Goal: Task Accomplishment & Management: Complete application form

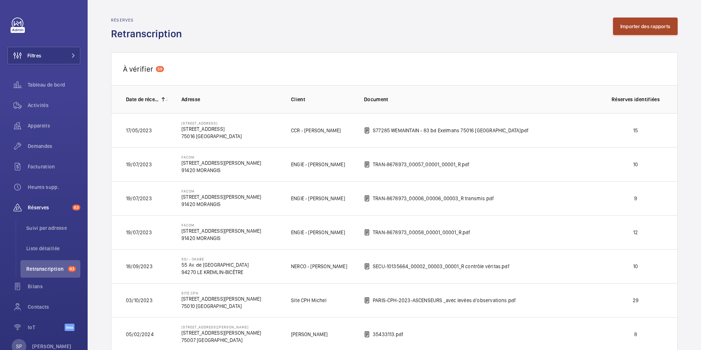
click at [631, 28] on button "Importer des rapports" at bounding box center [645, 27] width 65 height 18
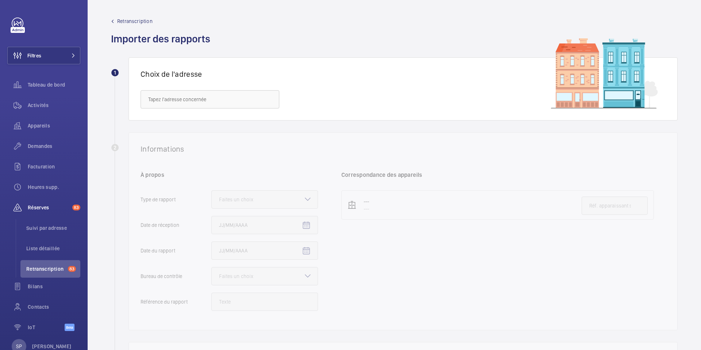
drag, startPoint x: 192, startPoint y: 61, endPoint x: 161, endPoint y: 98, distance: 49.2
paste input "PARKING SILO"
click at [175, 118] on span "Parking Silo SDC - [GEOGRAPHIC_DATA], [GEOGRAPHIC_DATA] -" at bounding box center [209, 121] width 123 height 7
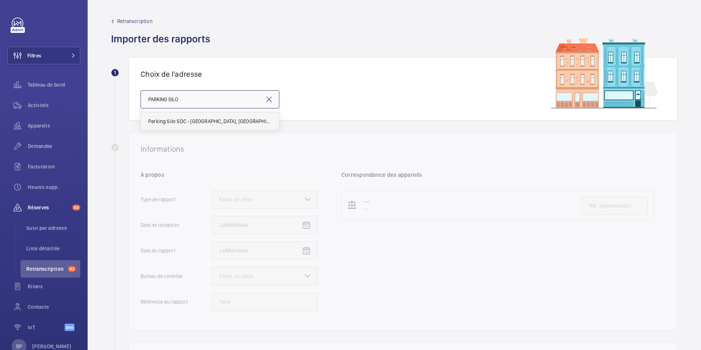
type input "Parking Silo SDC - [GEOGRAPHIC_DATA], [GEOGRAPHIC_DATA] -"
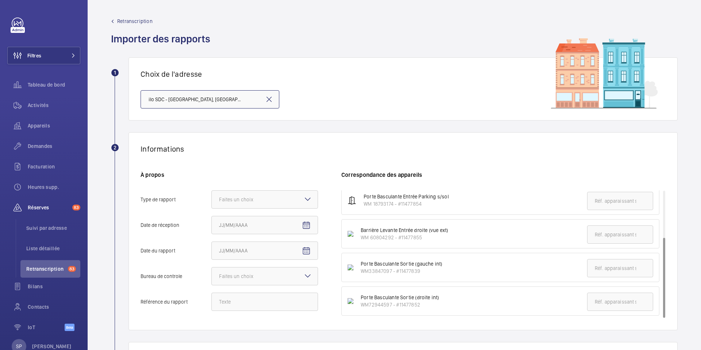
scroll to position [74, 0]
click at [360, 272] on div "Porte Basculante Sortie (gauche int) WM33847097 - #11477839" at bounding box center [397, 265] width 89 height 15
drag, startPoint x: 360, startPoint y: 269, endPoint x: 434, endPoint y: 274, distance: 73.5
click at [434, 274] on li "Porte Basculante Sortie (gauche int) WM33847097 - #11477839" at bounding box center [500, 265] width 318 height 29
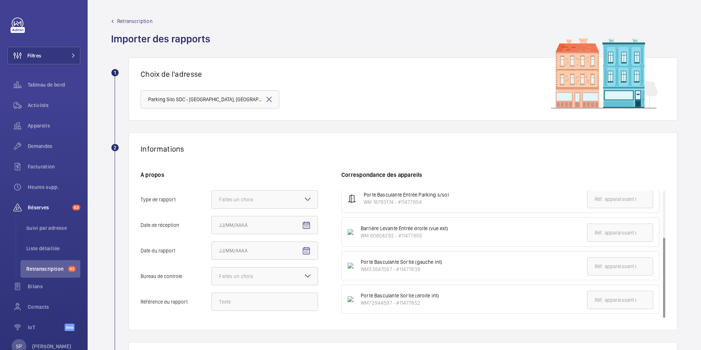
copy div "WM33847097 - #11477839"
click at [611, 267] on input "text" at bounding box center [620, 266] width 66 height 18
paste input "WM33847097 - #11477839"
type input "WM33847097 - #11477839"
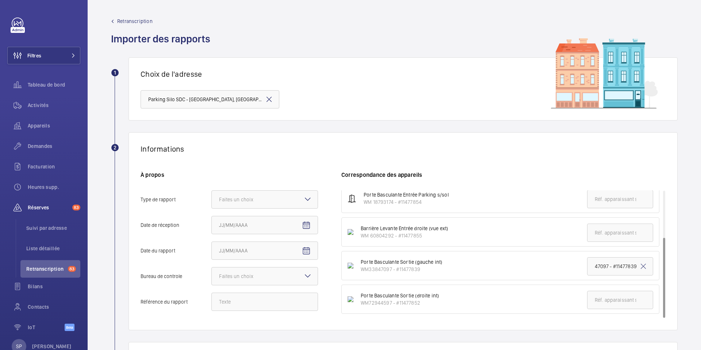
scroll to position [0, 0]
drag, startPoint x: 362, startPoint y: 304, endPoint x: 425, endPoint y: 305, distance: 63.9
click at [425, 305] on div "WM72944597 - #11477852" at bounding box center [400, 302] width 79 height 7
drag, startPoint x: 422, startPoint y: 305, endPoint x: 363, endPoint y: 300, distance: 60.1
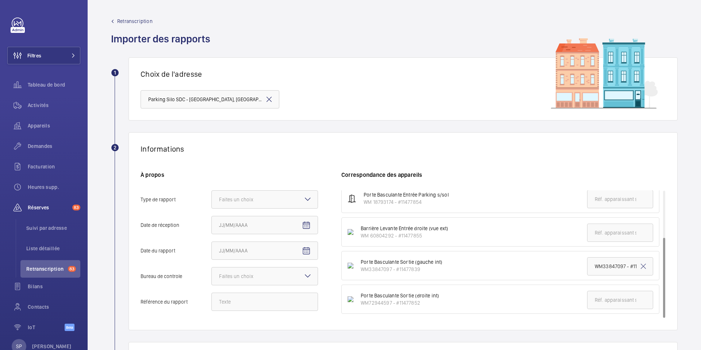
click at [363, 300] on div "WM72944597 - #11477852" at bounding box center [400, 302] width 79 height 7
copy div "M72944597 - #11477852"
click at [594, 303] on input "text" at bounding box center [620, 300] width 66 height 18
paste input "M72944597 - #11477852"
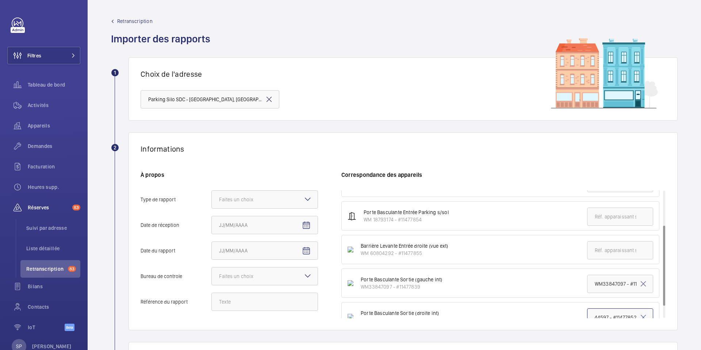
scroll to position [52, 0]
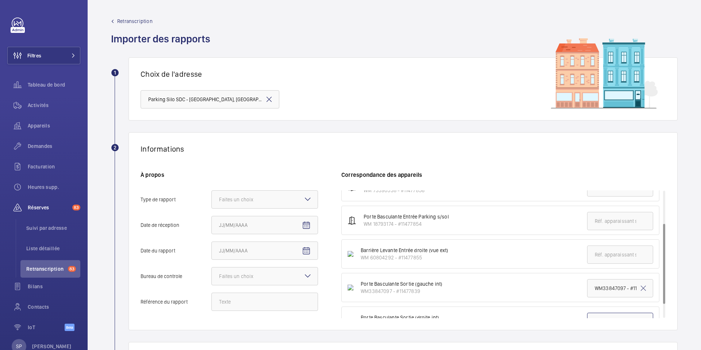
type input "M72944597 - #11477852"
drag, startPoint x: 360, startPoint y: 259, endPoint x: 427, endPoint y: 256, distance: 66.5
click at [427, 256] on div "WM 60804292 - #11477855" at bounding box center [404, 257] width 87 height 7
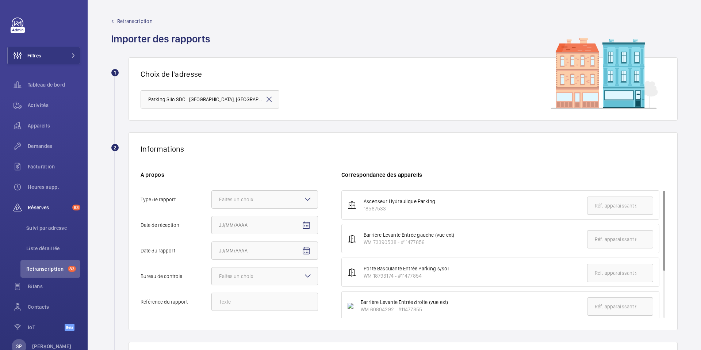
copy div "WM 60804292 - #11477855"
click at [599, 305] on input "text" at bounding box center [620, 306] width 66 height 18
paste input "WM 60804292 - #11477855"
type input "WM 60804292 - #11477855"
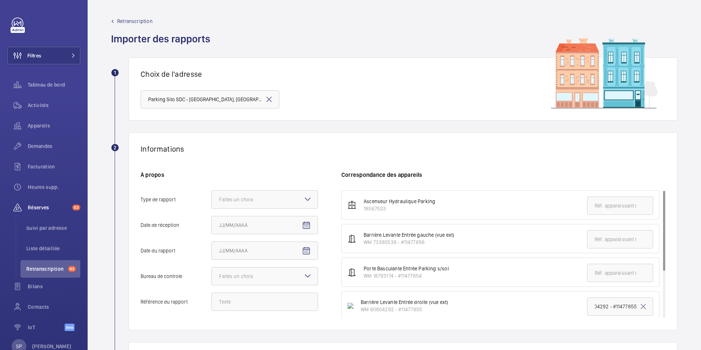
scroll to position [0, 0]
drag, startPoint x: 363, startPoint y: 276, endPoint x: 424, endPoint y: 275, distance: 60.6
click at [424, 275] on div "Porte Basculante Entrée Parking s/sol WM 18793174 - #11477854" at bounding box center [402, 272] width 92 height 15
copy div "WM 18793174 - #11477854"
click at [600, 272] on input "text" at bounding box center [620, 273] width 66 height 18
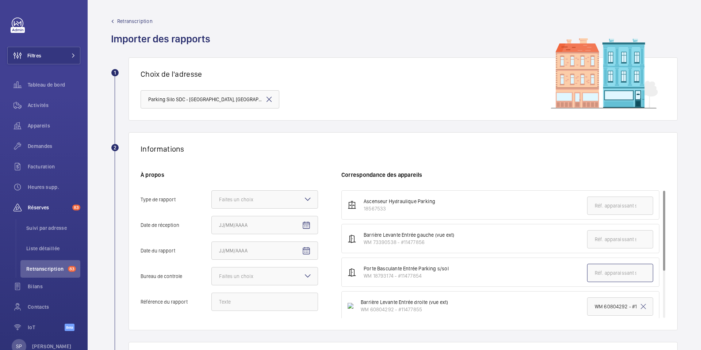
paste input "WM 18793174 - #11477854"
type input "WM 18793174 - #11477854"
drag, startPoint x: 365, startPoint y: 243, endPoint x: 429, endPoint y: 242, distance: 64.3
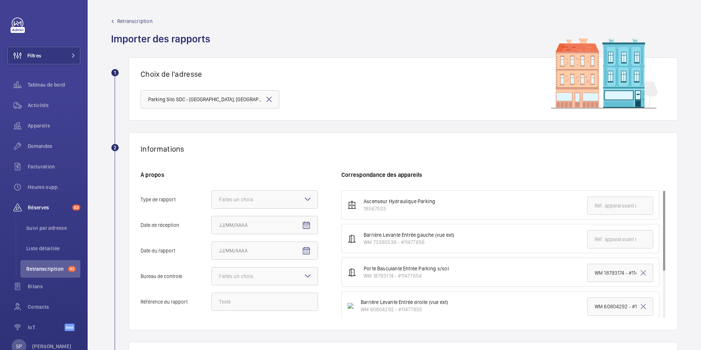
click at [429, 242] on div "WM 73390538 - #11477856" at bounding box center [409, 241] width 91 height 7
copy div "WM 73390538 - #11477856"
click at [594, 237] on input "text" at bounding box center [620, 239] width 66 height 18
paste input "WM 73390538 - #11477856"
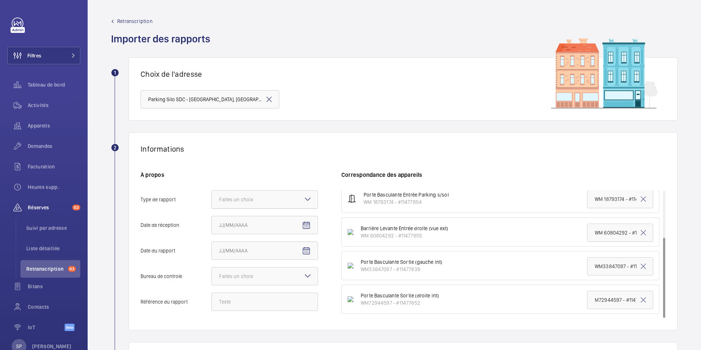
click at [247, 200] on div "Faites un choix" at bounding box center [245, 199] width 53 height 7
type input "WM 73390538 - #11477856"
click at [212, 200] on input "Type de rapport Faites un choix" at bounding box center [212, 200] width 0 height 18
click at [238, 223] on span "Périodique" at bounding box center [264, 221] width 91 height 7
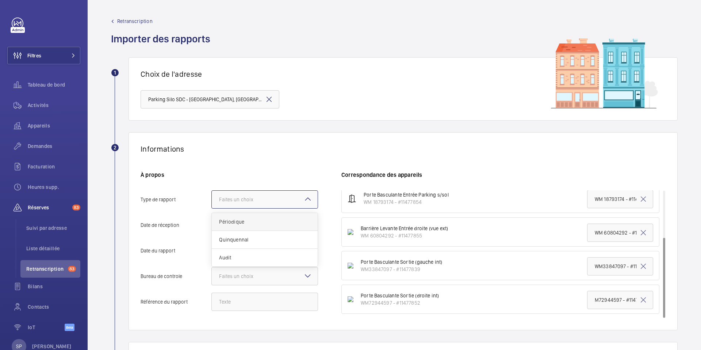
click at [212, 208] on input "Type de rapport Faites un choix Périodique Quinquennal Audit" at bounding box center [212, 200] width 0 height 18
click at [303, 226] on mat-icon "Open calendar" at bounding box center [306, 225] width 9 height 9
click at [234, 143] on span "2" at bounding box center [236, 146] width 13 height 13
type input "[DATE]09/2025"
click at [264, 229] on input "[DATE]09/2025" at bounding box center [264, 225] width 107 height 18
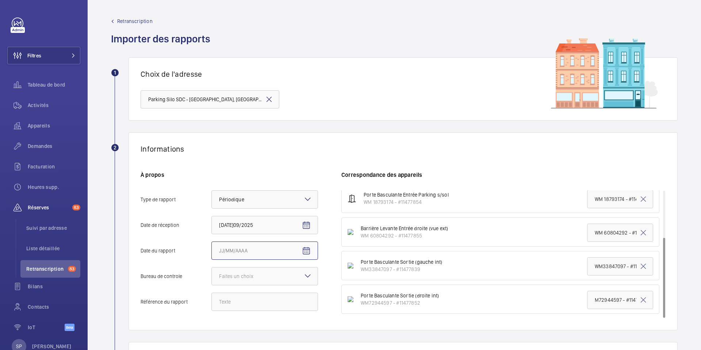
click at [278, 257] on input "Date du rapport" at bounding box center [264, 250] width 107 height 18
click at [309, 248] on mat-icon "Open calendar" at bounding box center [306, 250] width 9 height 9
click at [236, 147] on span "Choose month and year" at bounding box center [236, 142] width 39 height 18
click at [278, 233] on span "2024" at bounding box center [278, 230] width 23 height 13
click at [222, 200] on span "JANV." at bounding box center [227, 201] width 23 height 13
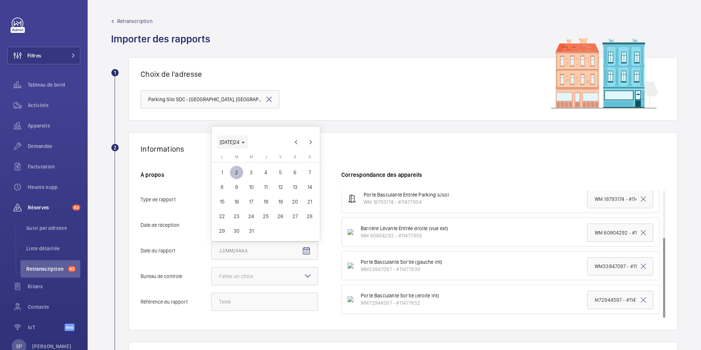
click at [243, 147] on span "Choose month and year" at bounding box center [232, 142] width 31 height 18
click at [299, 228] on span "2025" at bounding box center [304, 230] width 23 height 13
click at [227, 203] on span "JANV." at bounding box center [227, 201] width 23 height 13
click at [263, 174] on span "2" at bounding box center [265, 172] width 13 height 13
type input "[DATE]01/2025"
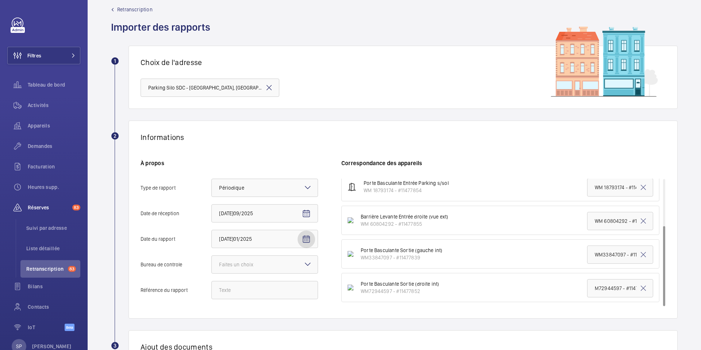
scroll to position [13, 0]
click at [223, 261] on div "Faites un choix" at bounding box center [245, 263] width 53 height 7
click at [212, 261] on input "Bureau de controle Faites un choix" at bounding box center [212, 264] width 0 height 18
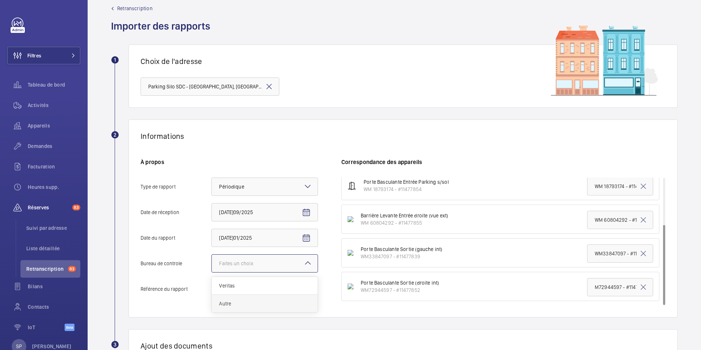
click at [223, 298] on div "Autre" at bounding box center [265, 304] width 106 height 18
click at [212, 272] on input "Bureau de controle Faites un choix Veritas Autre" at bounding box center [212, 264] width 0 height 18
click at [227, 287] on input "Référence du rapport" at bounding box center [264, 289] width 107 height 18
paste input "908A0/PAG/25/036"
type input "908A0/PAG/25/036"
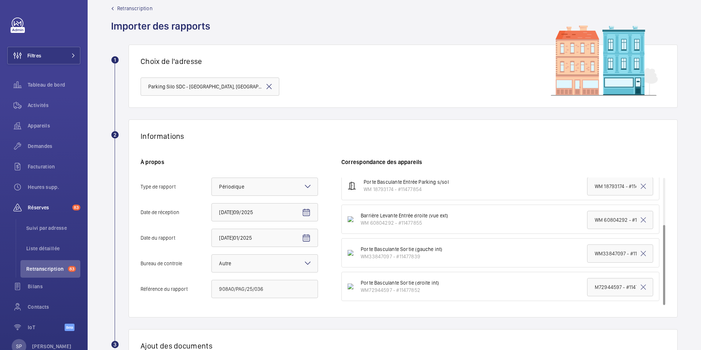
click at [212, 306] on div "Informations À propos Type de rapport Faites un choix × Périodique × Date de ré…" at bounding box center [403, 218] width 549 height 198
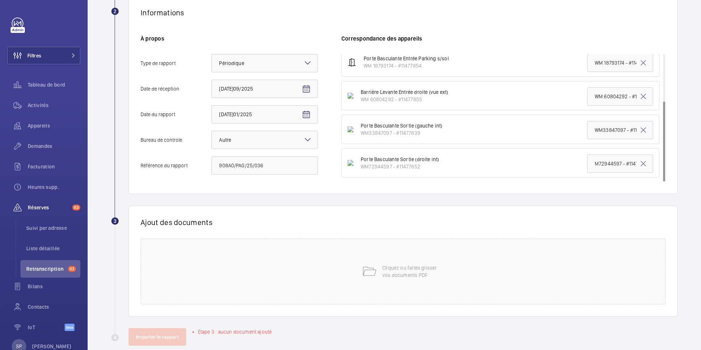
scroll to position [149, 0]
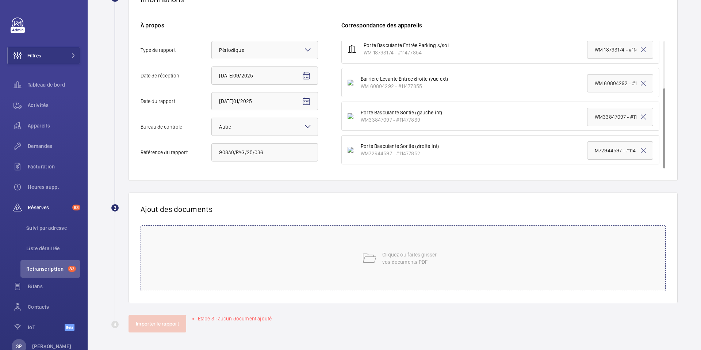
click at [313, 274] on div "Cliquez ou faites glisser vos documents PDF" at bounding box center [403, 258] width 525 height 66
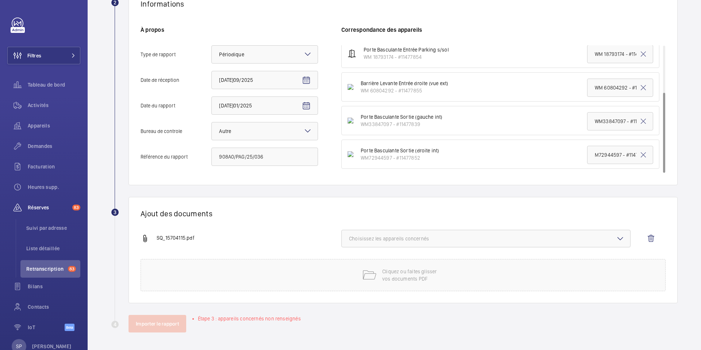
click at [449, 241] on span "Choisissez les appareils concernés" at bounding box center [486, 238] width 274 height 7
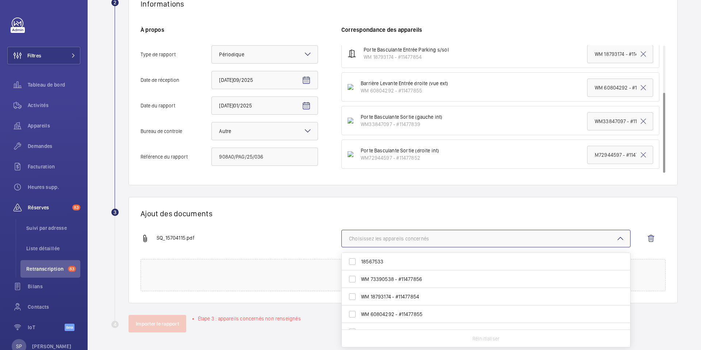
click at [421, 276] on span "WM 73390538 - #11477856" at bounding box center [486, 278] width 251 height 7
click at [360, 276] on input "WM 73390538 - #11477856" at bounding box center [352, 279] width 15 height 15
checkbox input "true"
click at [410, 300] on label "WM 18793174 - #11477854" at bounding box center [481, 297] width 278 height 18
click at [381, 299] on span "WM 18793174 - #11477854" at bounding box center [486, 296] width 251 height 7
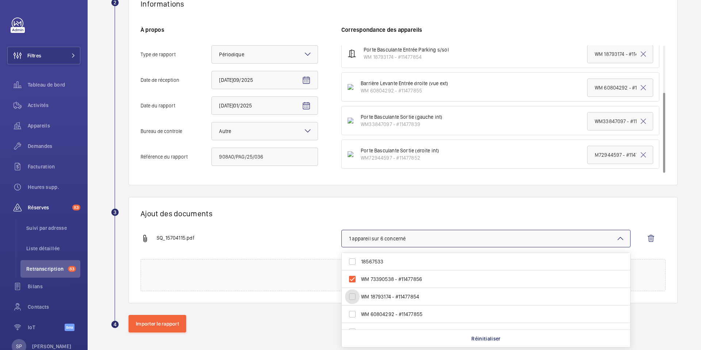
click at [360, 299] on input "WM 18793174 - #11477854" at bounding box center [352, 296] width 15 height 15
checkbox input "true"
click at [372, 309] on label "WM 60804292 - #11477855" at bounding box center [481, 314] width 278 height 18
click at [360, 309] on input "WM 60804292 - #11477855" at bounding box center [352, 314] width 15 height 15
checkbox input "true"
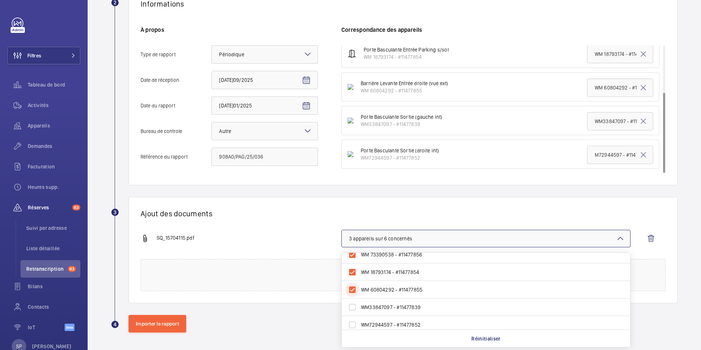
scroll to position [25, 0]
click at [372, 309] on span "WM33847097 - #11477839" at bounding box center [486, 306] width 251 height 7
click at [360, 309] on input "WM33847097 - #11477839" at bounding box center [352, 306] width 15 height 15
checkbox input "true"
click at [368, 325] on span "WM72944597 - #11477852" at bounding box center [486, 324] width 251 height 7
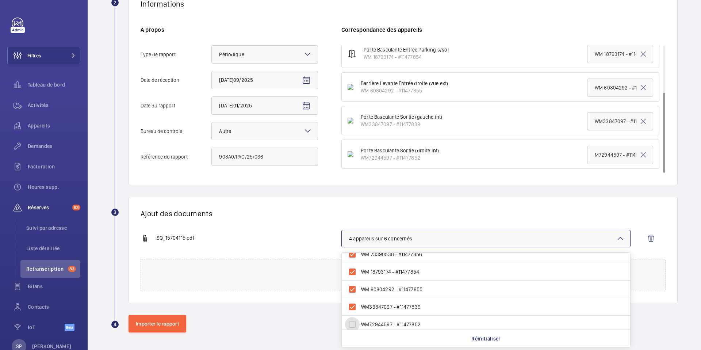
click at [360, 325] on input "WM72944597 - #11477852" at bounding box center [352, 324] width 15 height 15
checkbox input "true"
click at [328, 250] on div "SQ_15704115.pdf 5 appareils sur 6 concernés 18567533 WM 73390538 - #11477856 WM…" at bounding box center [400, 244] width 519 height 29
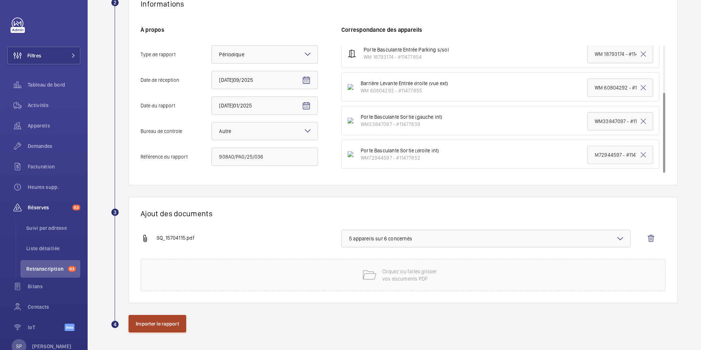
click at [159, 322] on button "Importer le rapport" at bounding box center [158, 324] width 58 height 18
